Goal: Obtain resource: Obtain resource

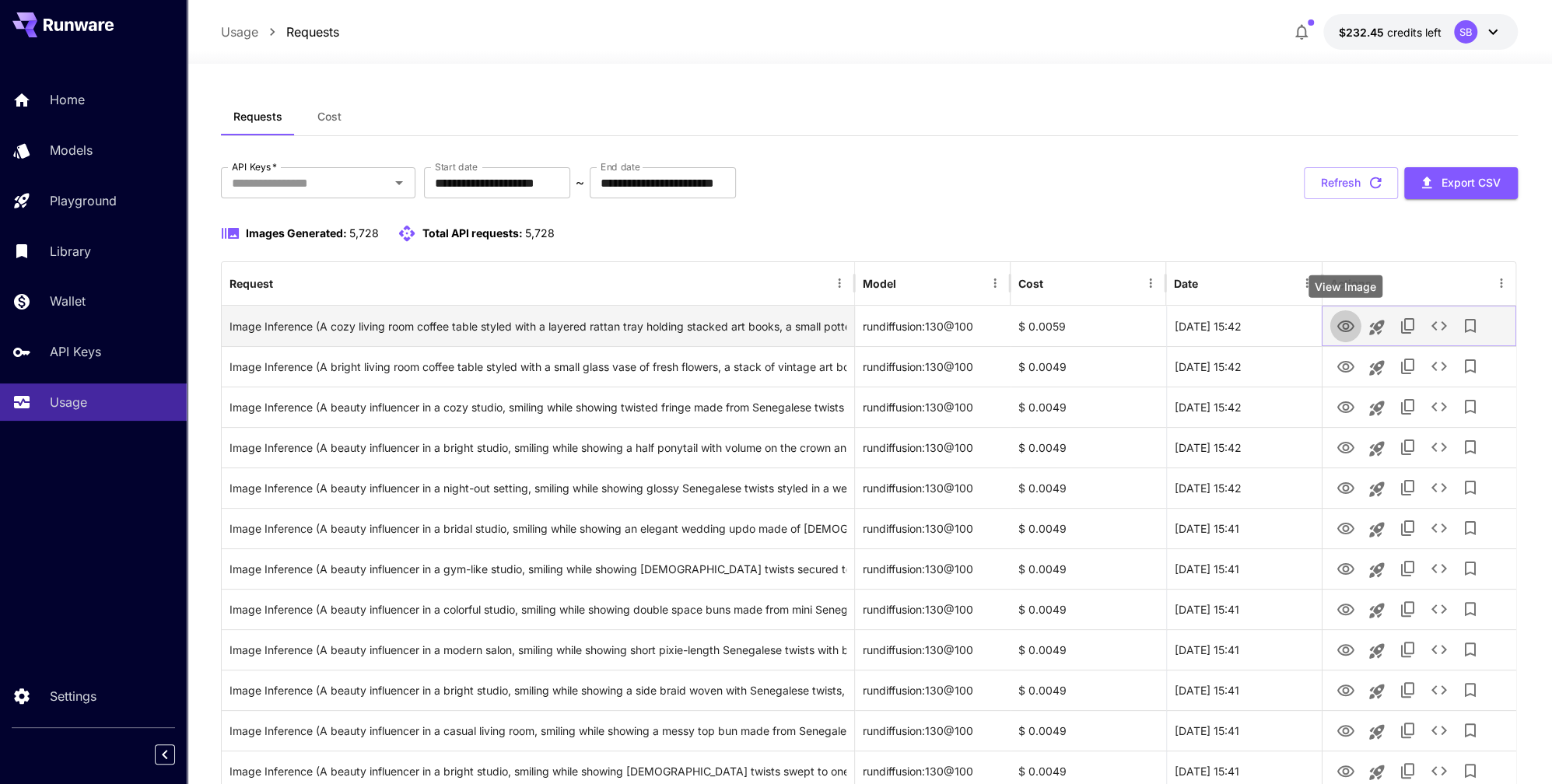
click at [1337, 325] on icon "View Image" at bounding box center [1345, 326] width 17 height 12
